Goal: Task Accomplishment & Management: Use online tool/utility

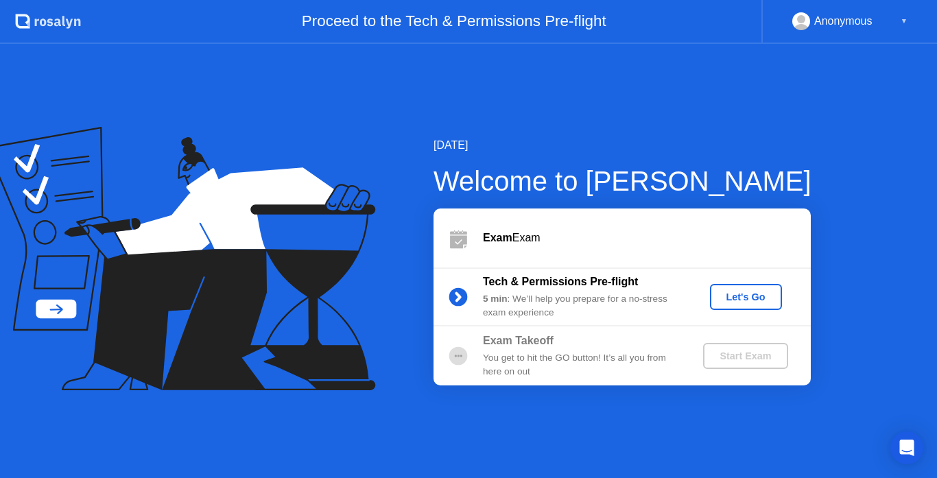
click at [739, 291] on div "Let's Go" at bounding box center [745, 296] width 61 height 11
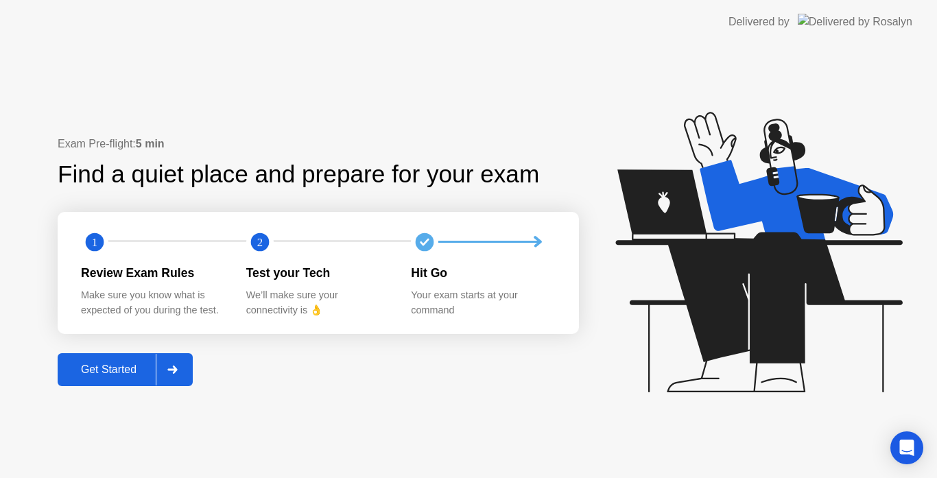
click at [116, 356] on button "Get Started" at bounding box center [125, 369] width 135 height 33
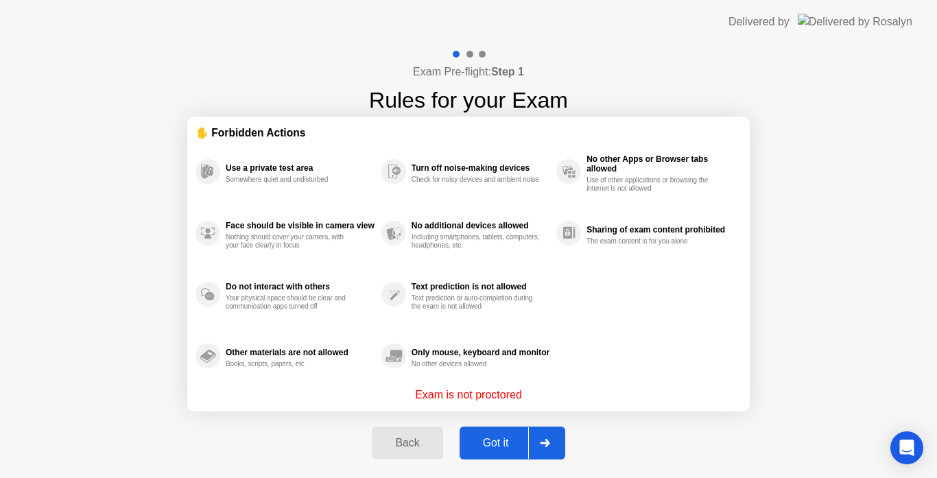
click at [492, 438] on div "Got it" at bounding box center [495, 443] width 64 height 12
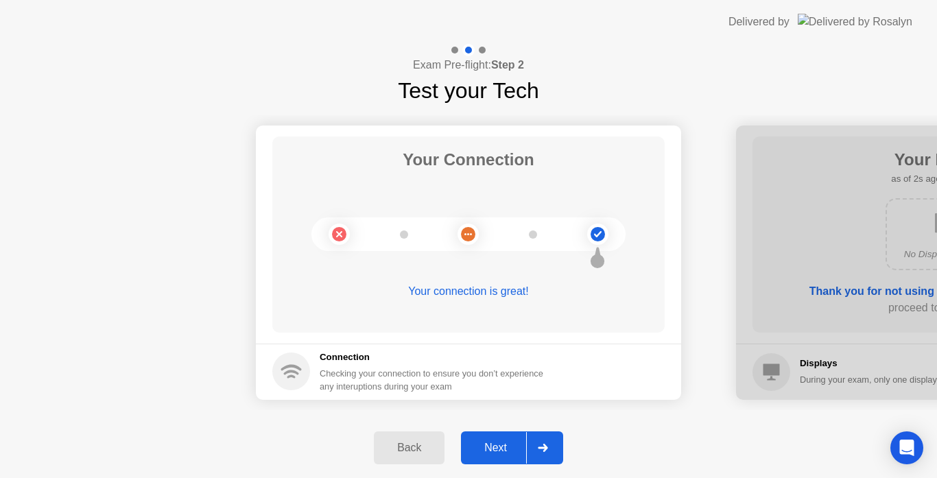
click at [492, 438] on button "Next" at bounding box center [512, 447] width 102 height 33
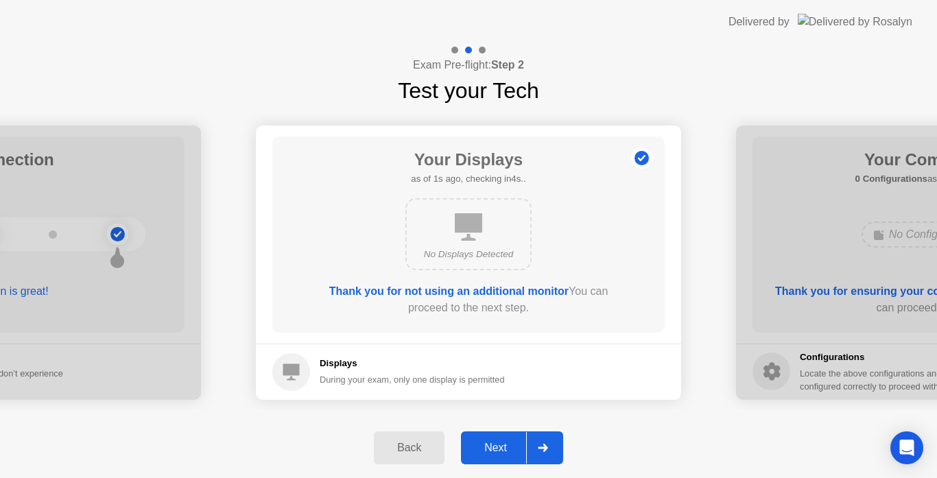
click at [492, 438] on button "Next" at bounding box center [512, 447] width 102 height 33
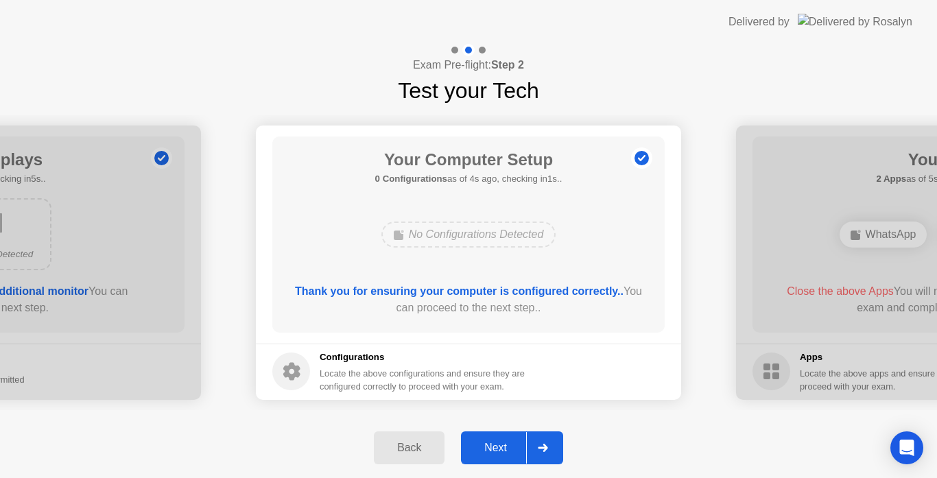
click at [492, 438] on button "Next" at bounding box center [512, 447] width 102 height 33
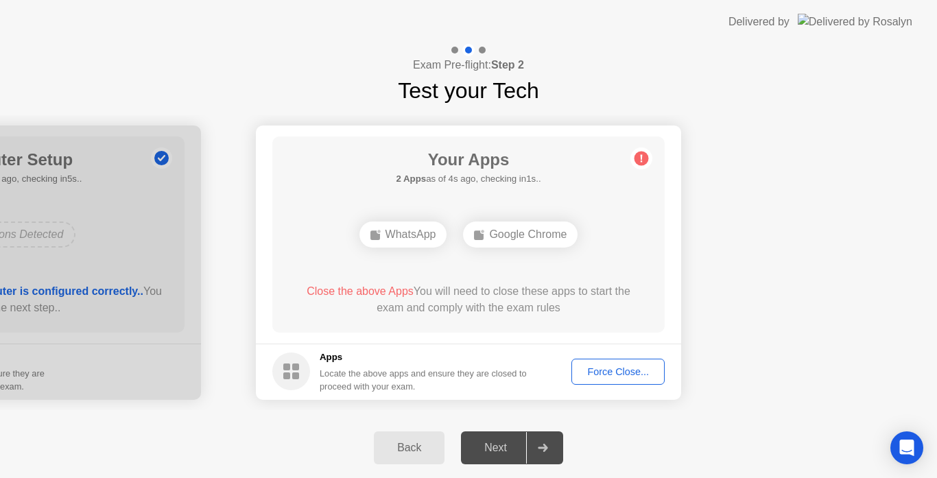
click at [586, 370] on div "Force Close..." at bounding box center [618, 371] width 84 height 11
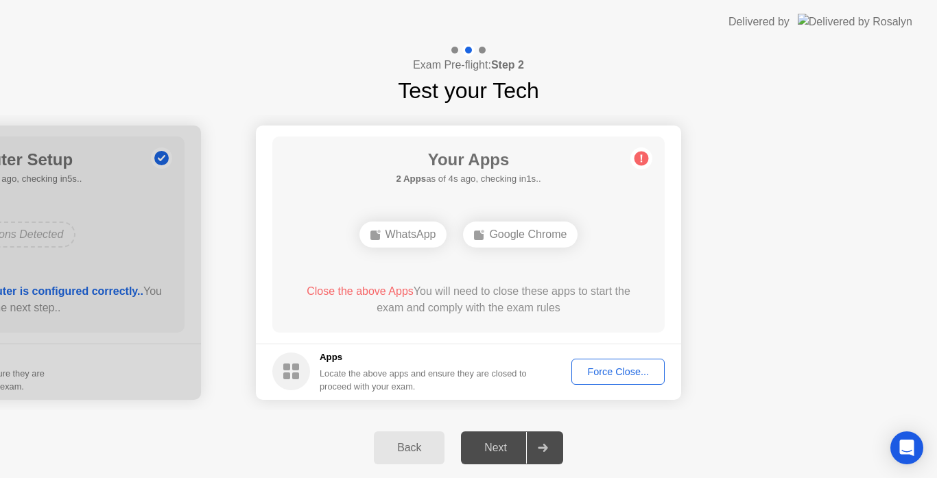
click at [592, 381] on button "Force Close..." at bounding box center [617, 372] width 93 height 26
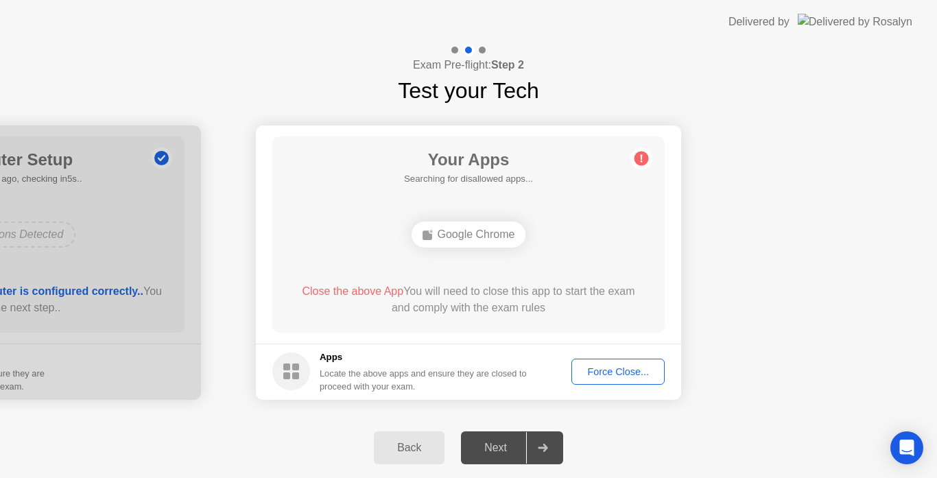
drag, startPoint x: 417, startPoint y: 406, endPoint x: 417, endPoint y: 422, distance: 15.8
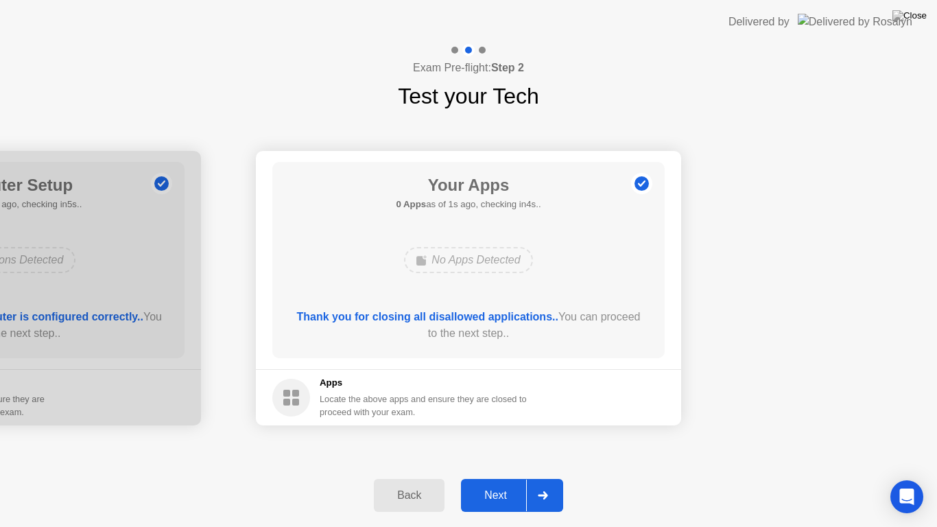
click at [490, 477] on div "Next" at bounding box center [495, 495] width 61 height 12
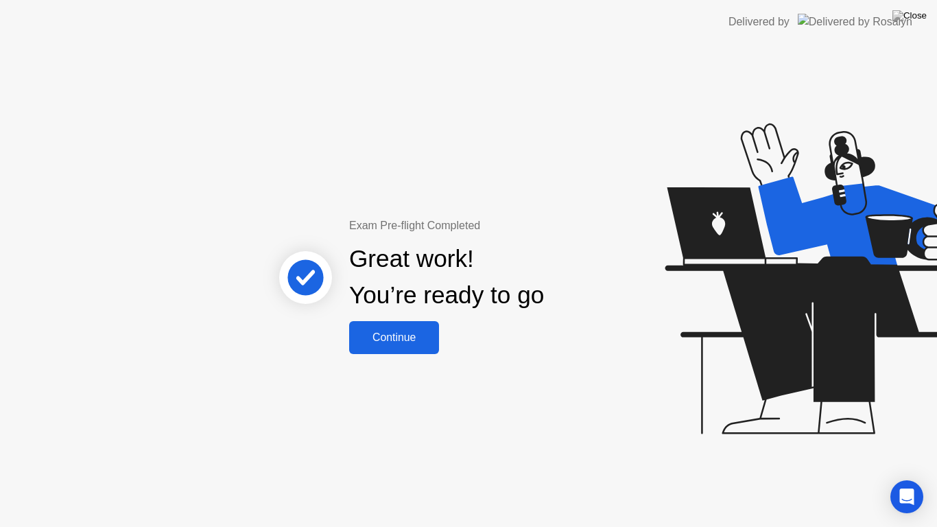
click at [408, 343] on div "Continue" at bounding box center [394, 337] width 82 height 12
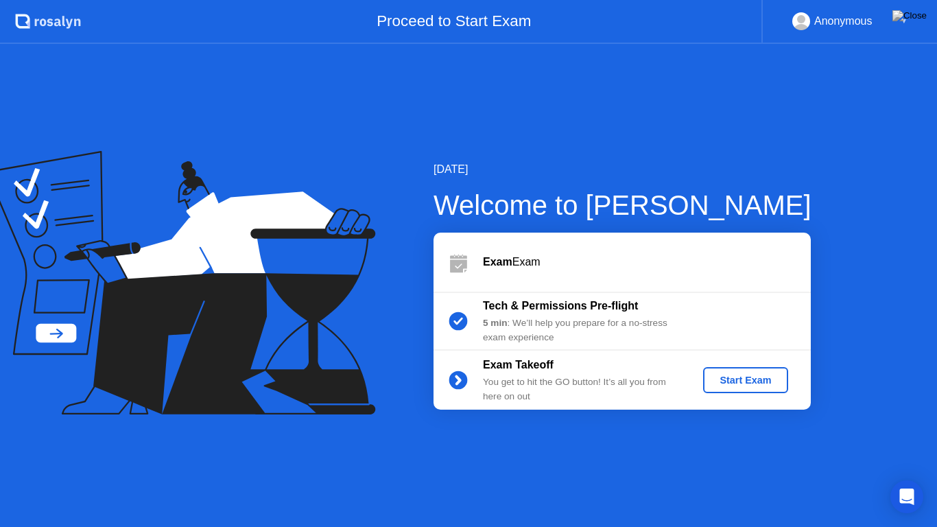
click at [750, 381] on div "Start Exam" at bounding box center [744, 379] width 73 height 11
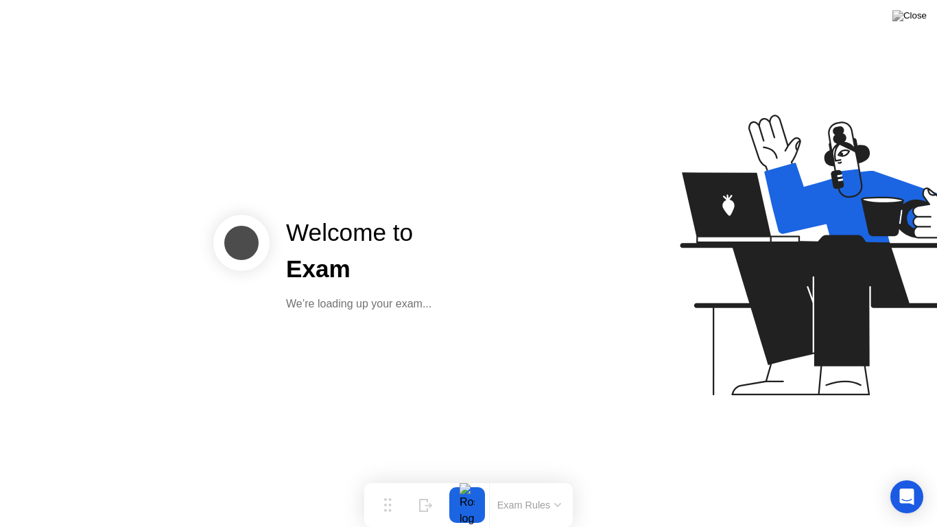
click at [508, 397] on div "Welcome to Exam We’re loading up your exam..." at bounding box center [468, 263] width 937 height 527
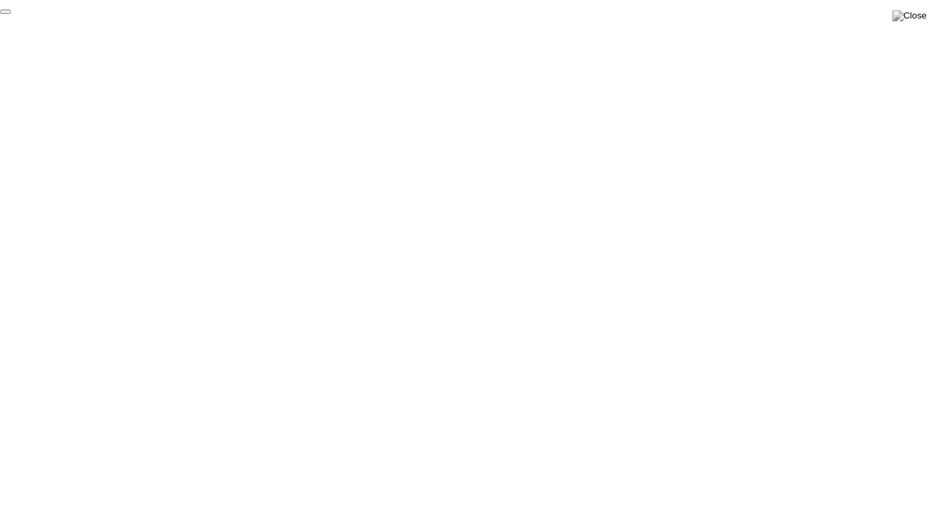
click div "End Proctoring Session"
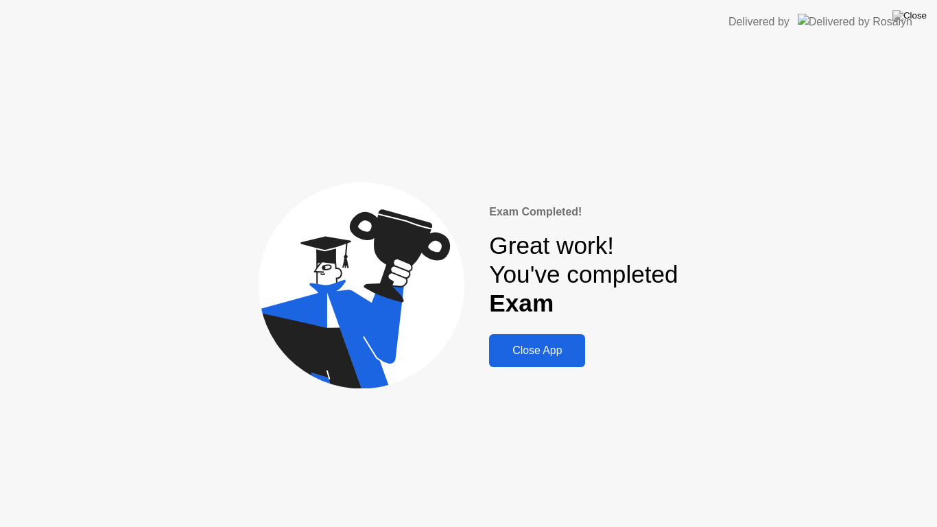
click at [531, 345] on div "Close App" at bounding box center [537, 350] width 88 height 12
